Goal: Transaction & Acquisition: Purchase product/service

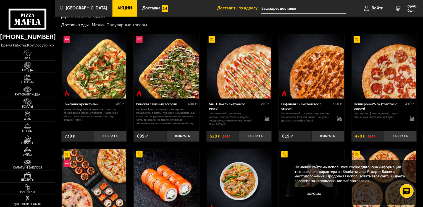
scroll to position [83, 0]
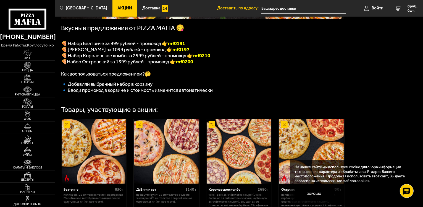
scroll to position [135, 0]
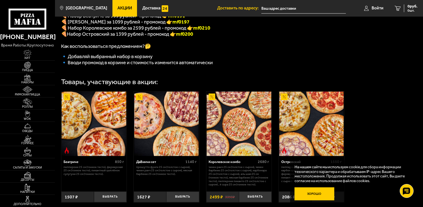
click at [315, 191] on button "Хорошо" at bounding box center [315, 193] width 40 height 13
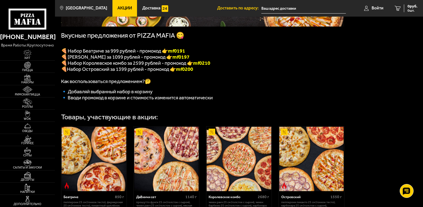
scroll to position [79, 0]
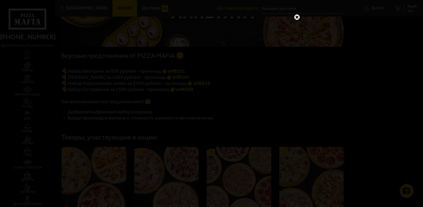
click at [297, 17] on link at bounding box center [297, 17] width 7 height 7
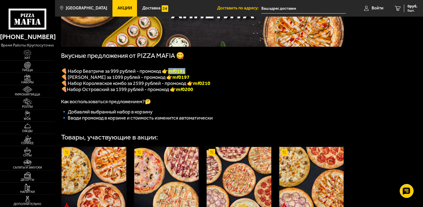
drag, startPoint x: 170, startPoint y: 72, endPoint x: 190, endPoint y: 73, distance: 19.4
click at [190, 73] on p "🍕 Набор Беатриче за 999 рублей - промокод 👉 mf0191" at bounding box center [202, 71] width 283 height 6
copy b "mf0191"
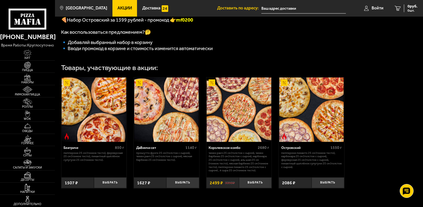
scroll to position [162, 0]
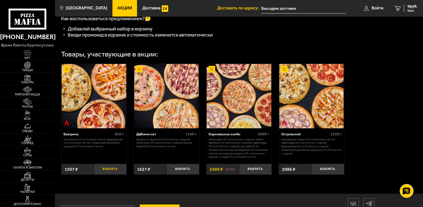
click at [110, 173] on button "Выбрать" at bounding box center [110, 169] width 33 height 11
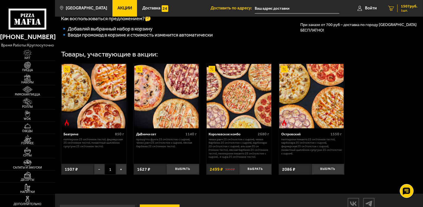
click at [408, 4] on span "1507 руб." at bounding box center [409, 6] width 17 height 4
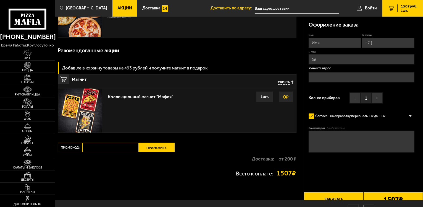
scroll to position [55, 0]
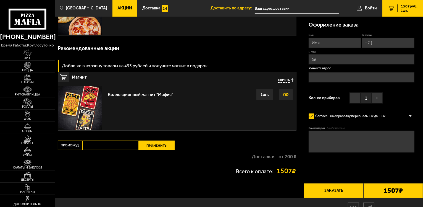
click at [128, 145] on input "Промокод:" at bounding box center [111, 144] width 56 height 9
paste input "mf0191"
type input "mf0191"
click at [156, 141] on button "Применить" at bounding box center [157, 144] width 36 height 9
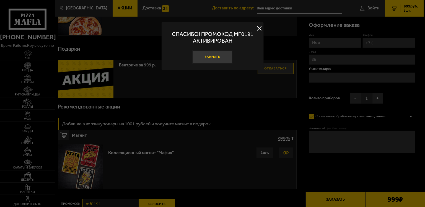
click at [214, 60] on button "Закрыть" at bounding box center [212, 56] width 40 height 13
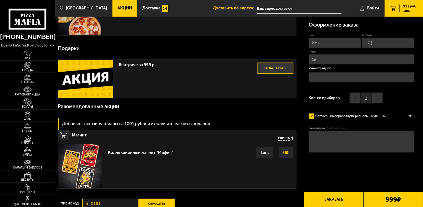
click at [351, 197] on button "Заказать" at bounding box center [333, 199] width 59 height 15
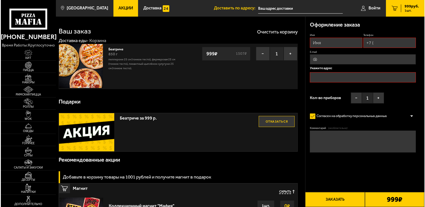
scroll to position [0, 0]
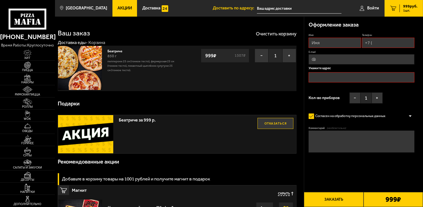
click at [335, 47] on input "Имя" at bounding box center [335, 43] width 53 height 10
type input "марсель"
click at [390, 38] on input "Телефон" at bounding box center [388, 43] width 53 height 10
type input "+7 (911) 242-56-05"
type input "m03439977@gmail.com"
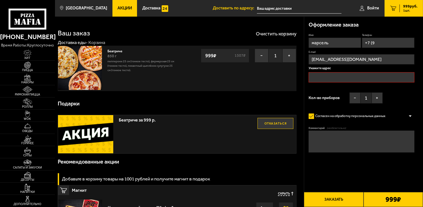
type input "+7 ("
type input "+7 (981) 894-14-46"
click at [376, 62] on input "m03439977@gmail.com" at bounding box center [362, 60] width 106 height 10
click at [322, 82] on input "text" at bounding box center [362, 78] width 106 height 10
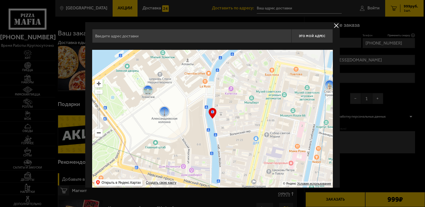
drag, startPoint x: 229, startPoint y: 103, endPoint x: 181, endPoint y: 97, distance: 47.9
click at [181, 97] on ymaps at bounding box center [212, 119] width 241 height 138
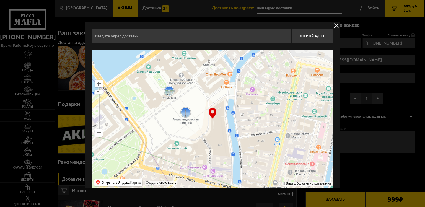
drag, startPoint x: 233, startPoint y: 109, endPoint x: 253, endPoint y: 110, distance: 19.7
click at [253, 110] on ymaps at bounding box center [212, 119] width 241 height 138
type input "Дворцовая площадь, 6-8"
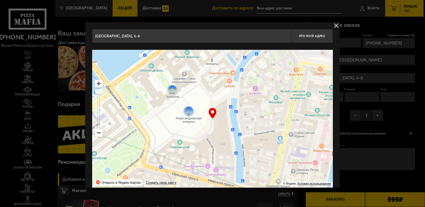
drag, startPoint x: 195, startPoint y: 93, endPoint x: 253, endPoint y: 80, distance: 60.0
click at [253, 80] on ymaps at bounding box center [212, 119] width 241 height 138
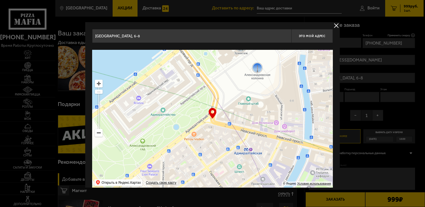
drag, startPoint x: 237, startPoint y: 116, endPoint x: 251, endPoint y: 82, distance: 37.1
click at [251, 82] on ymaps at bounding box center [212, 119] width 241 height 138
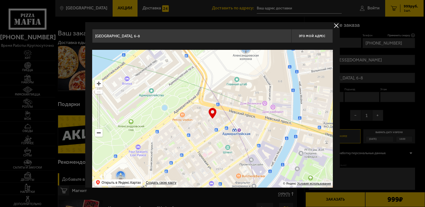
drag, startPoint x: 229, startPoint y: 97, endPoint x: 216, endPoint y: 80, distance: 21.1
click at [216, 80] on ymaps at bounding box center [212, 119] width 241 height 138
type input "Невский проспект, 5"
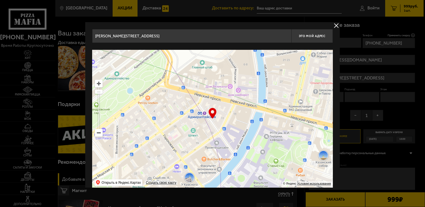
drag, startPoint x: 222, startPoint y: 118, endPoint x: 200, endPoint y: 108, distance: 23.4
click at [187, 101] on ymaps at bounding box center [212, 119] width 241 height 138
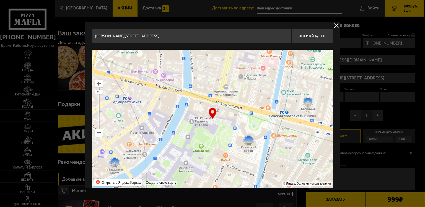
type input "Большая Морская улица, 11"
drag, startPoint x: 261, startPoint y: 134, endPoint x: 193, endPoint y: 118, distance: 69.5
click at [193, 118] on ymaps at bounding box center [212, 119] width 241 height 138
type input "набережная реки Мойки, 48-50-52Б"
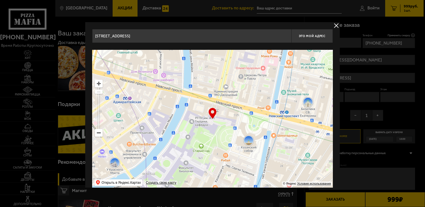
type input "набережная реки Мойки, 48-50-52Б"
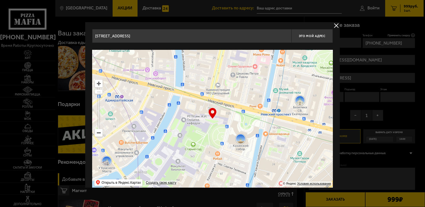
drag, startPoint x: 242, startPoint y: 122, endPoint x: 230, endPoint y: 120, distance: 11.8
click at [230, 120] on ymaps at bounding box center [212, 119] width 241 height 138
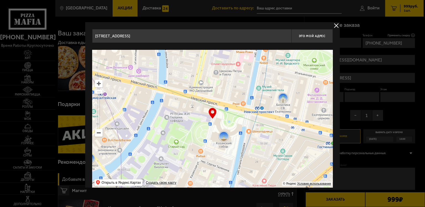
type input "набережная реки Мойки, 48-50-52Е"
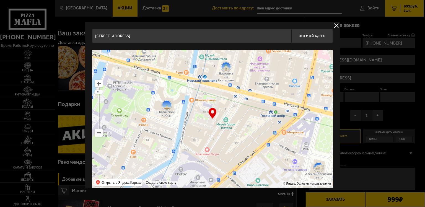
type input "Думская улица, 5/22"
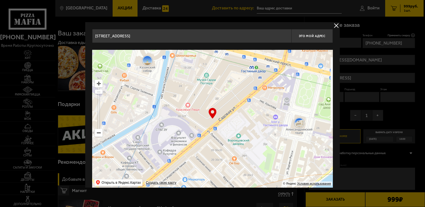
drag, startPoint x: 223, startPoint y: 119, endPoint x: 138, endPoint y: 41, distance: 115.7
click at [138, 41] on div "Думская улица, 5/22 Это мой адрес Найдите адрес перетащив карту … © Яндекс Усло…" at bounding box center [212, 108] width 241 height 159
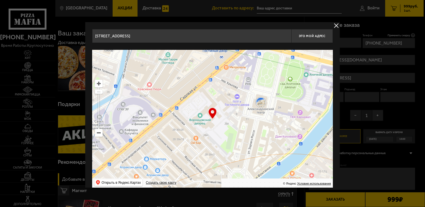
type input "Садовая улица, 26Д"
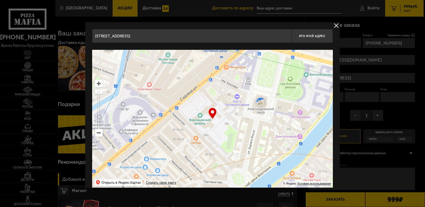
type input "Садовая улица, 26Д"
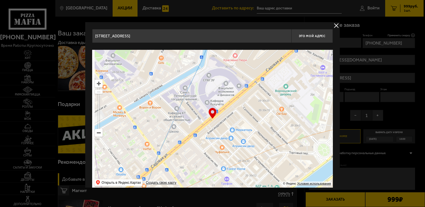
drag, startPoint x: 191, startPoint y: 109, endPoint x: 301, endPoint y: 94, distance: 111.9
click at [298, 93] on ymaps at bounding box center [212, 119] width 241 height 138
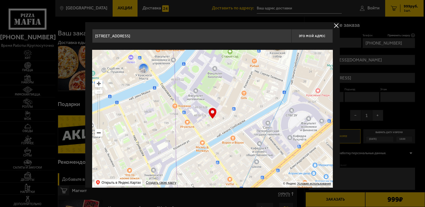
type input "Казанская улица, 11"
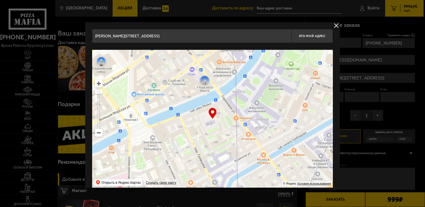
drag, startPoint x: 199, startPoint y: 91, endPoint x: 274, endPoint y: 107, distance: 76.3
click at [274, 107] on ymaps at bounding box center [212, 119] width 241 height 138
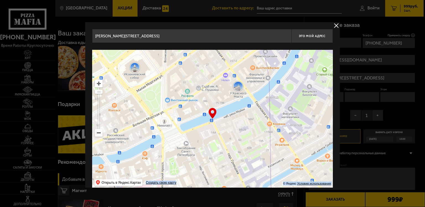
drag, startPoint x: 212, startPoint y: 113, endPoint x: 219, endPoint y: 113, distance: 6.9
click at [219, 113] on div "… © Яндекс Условия использования Открыть в Яндекс.Картах Создать свою карту" at bounding box center [212, 119] width 241 height 138
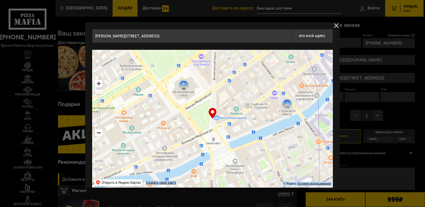
drag, startPoint x: 223, startPoint y: 121, endPoint x: 278, endPoint y: 141, distance: 58.5
click at [278, 141] on ymaps at bounding box center [212, 119] width 241 height 138
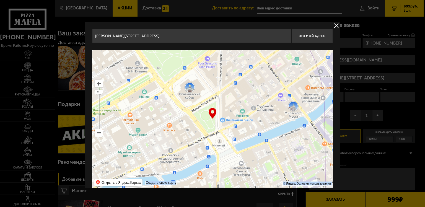
click at [251, 139] on ymaps at bounding box center [212, 119] width 241 height 138
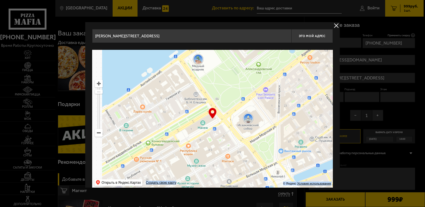
drag, startPoint x: 182, startPoint y: 121, endPoint x: 240, endPoint y: 152, distance: 65.8
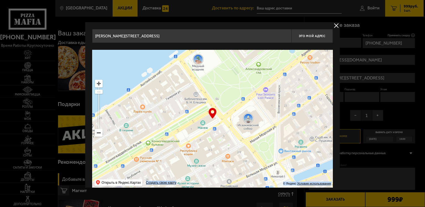
click at [240, 152] on ymaps at bounding box center [212, 119] width 241 height 138
type input "Исаакиевская площадь, 1"
click at [142, 39] on input "Исаакиевская площадь, 1" at bounding box center [191, 36] width 199 height 14
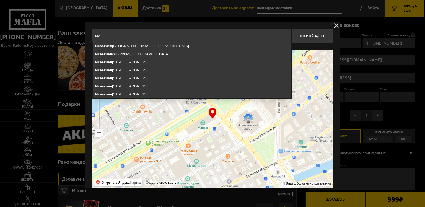
type input "И"
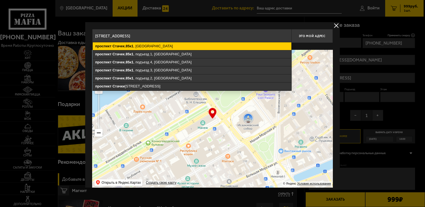
click at [157, 48] on ymaps "проспект Стачек , 85к1 , Санкт-Петербург" at bounding box center [192, 46] width 199 height 8
type input "Санкт-Петербург, проспект Стачек, 85к1"
type input "[STREET_ADDRESS]"
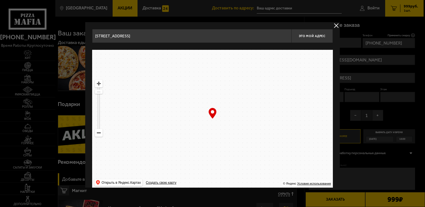
drag, startPoint x: 233, startPoint y: 120, endPoint x: 235, endPoint y: 127, distance: 7.4
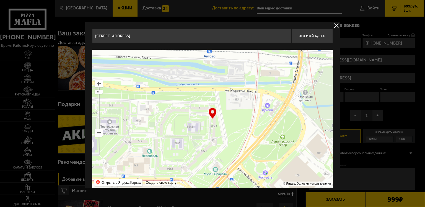
click at [235, 127] on ymaps at bounding box center [212, 119] width 241 height 138
type input "[STREET_ADDRESS]"
click at [222, 121] on ymaps at bounding box center [212, 119] width 241 height 138
click at [171, 37] on input "[STREET_ADDRESS]" at bounding box center [191, 36] width 199 height 14
click at [303, 37] on span "Это мой адрес" at bounding box center [312, 36] width 27 height 4
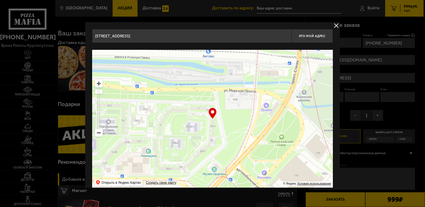
type input "[STREET_ADDRESS]"
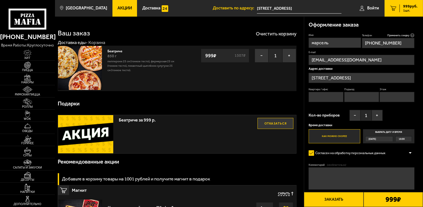
click at [339, 100] on input "Квартира / офис" at bounding box center [326, 97] width 35 height 10
type input "31"
click at [365, 94] on input "Подъезд" at bounding box center [362, 97] width 35 height 10
type input "1"
click at [397, 98] on input "Этаж" at bounding box center [397, 97] width 35 height 10
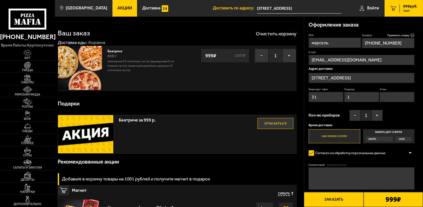
type input "8"
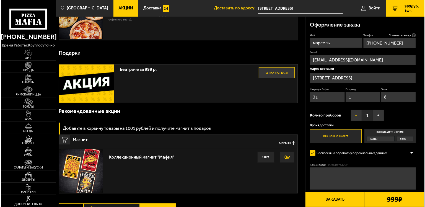
scroll to position [55, 0]
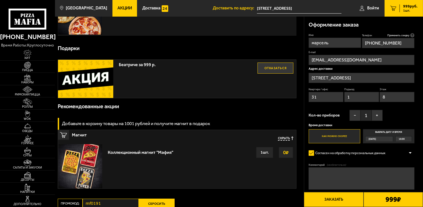
click at [328, 202] on button "Заказать" at bounding box center [333, 199] width 59 height 15
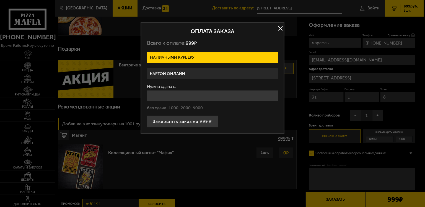
click at [217, 68] on label "Картой онлайн" at bounding box center [212, 73] width 131 height 11
click at [0, 0] on input "Картой онлайн" at bounding box center [0, 0] width 0 height 0
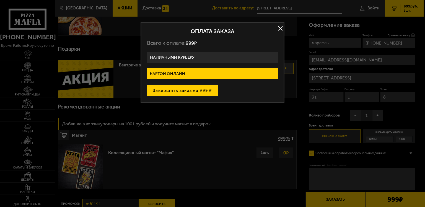
click at [199, 93] on button "Завершить заказ на 999 ₽" at bounding box center [182, 90] width 71 height 12
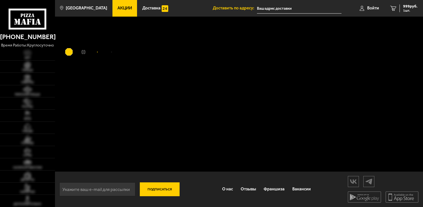
type input "[STREET_ADDRESS]"
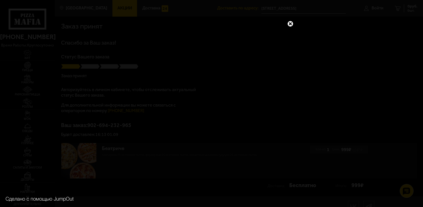
click at [289, 22] on link at bounding box center [290, 23] width 7 height 7
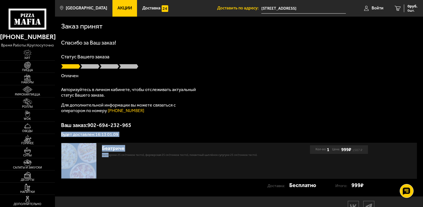
drag, startPoint x: 111, startPoint y: 129, endPoint x: 169, endPoint y: 129, distance: 58.1
click at [169, 129] on div "Заказ принят [PERSON_NAME] за Ваш заказ! Статус Вашего заказа [PERSON_NAME] Авт…" at bounding box center [239, 107] width 368 height 180
click at [169, 129] on div "Ваш заказ: 902-694-232-965 Будет доставлен: 16:13 01.09" at bounding box center [239, 129] width 356 height 14
